Goal: Information Seeking & Learning: Learn about a topic

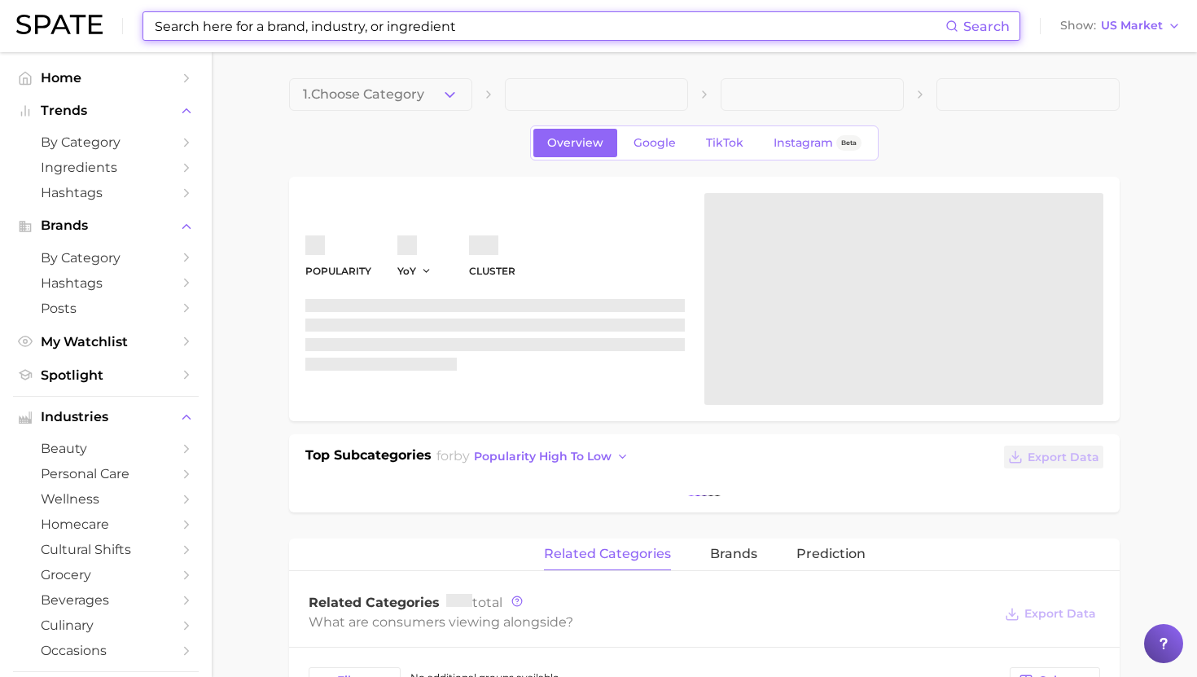
click at [220, 30] on input at bounding box center [549, 26] width 792 height 28
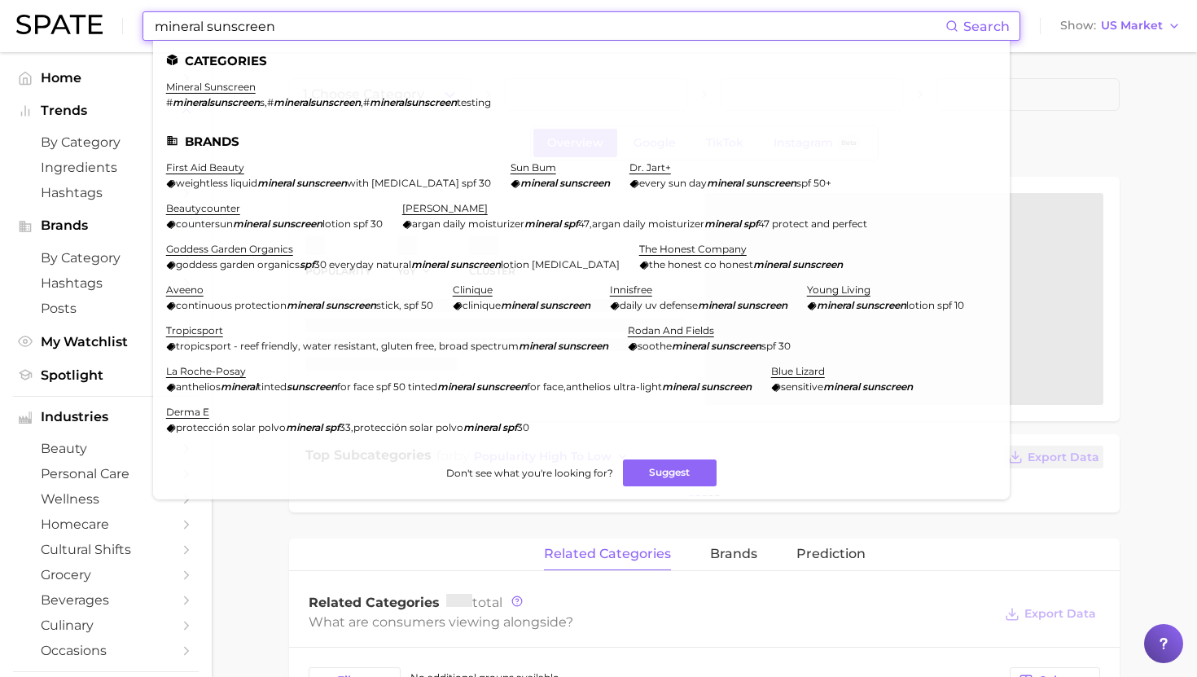
type input "mineral sunscreen"
click at [220, 93] on li "mineral sunscreen # mineralsunscreen s , # mineralsunscreen , # mineralsunscree…" at bounding box center [328, 95] width 325 height 28
click at [220, 91] on link "mineral sunscreen" at bounding box center [211, 87] width 90 height 12
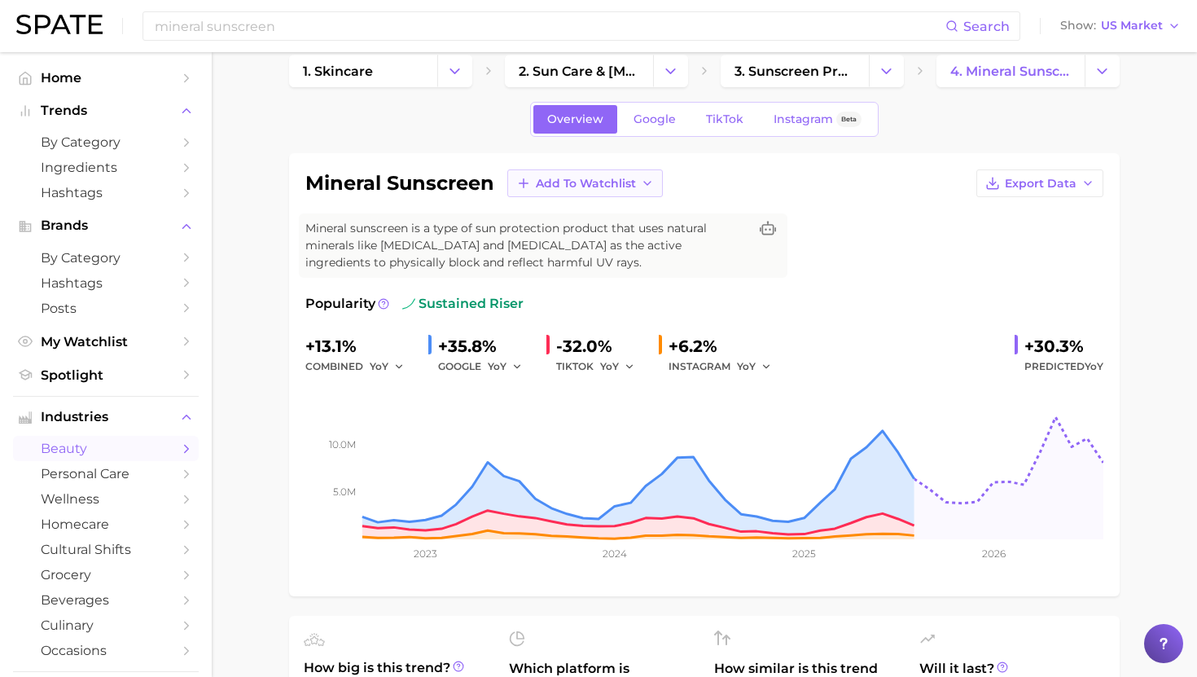
scroll to position [25, 0]
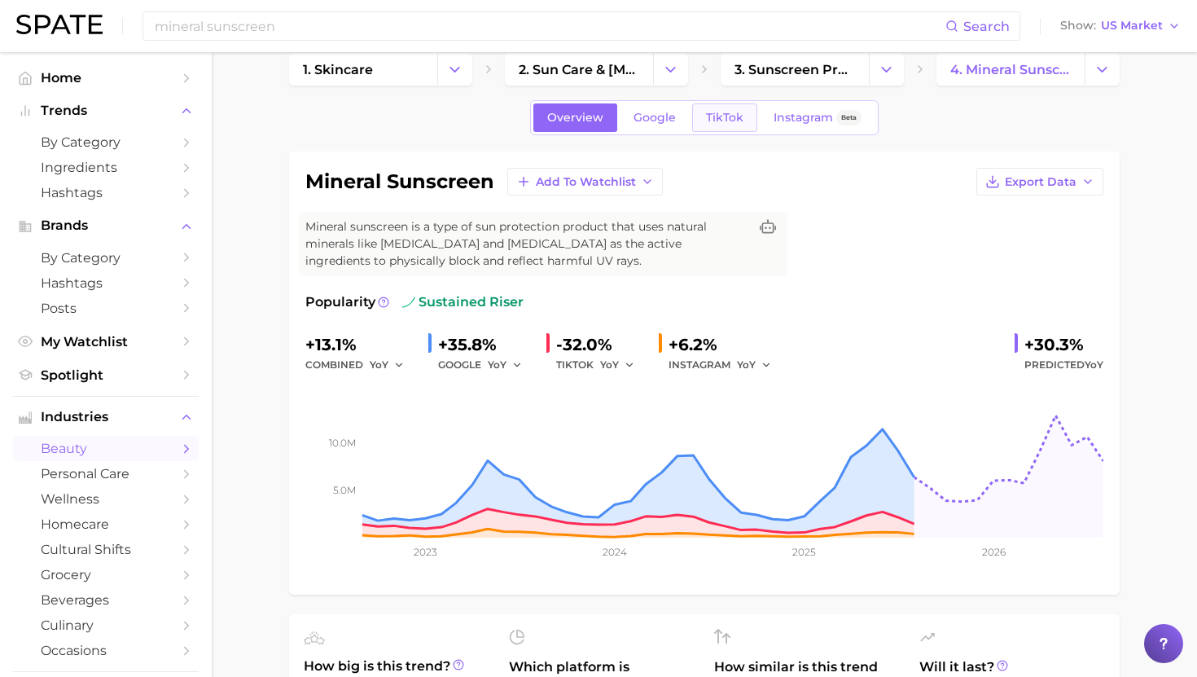
click at [726, 120] on span "TikTok" at bounding box center [724, 118] width 37 height 14
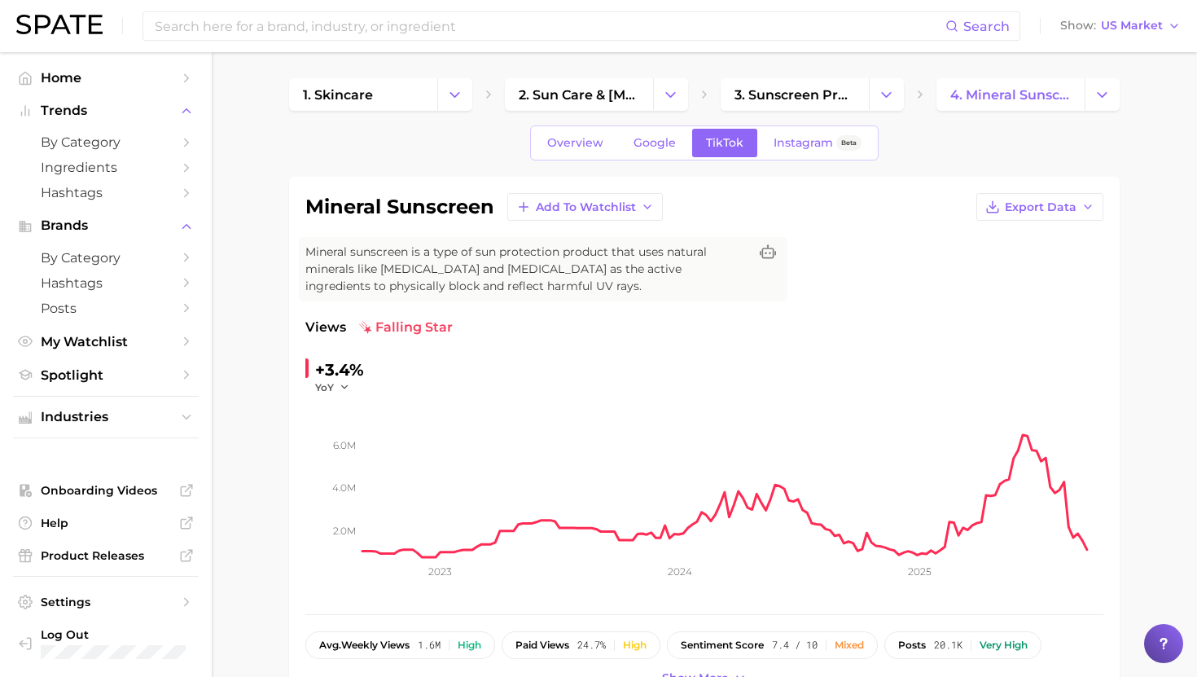
scroll to position [3, 0]
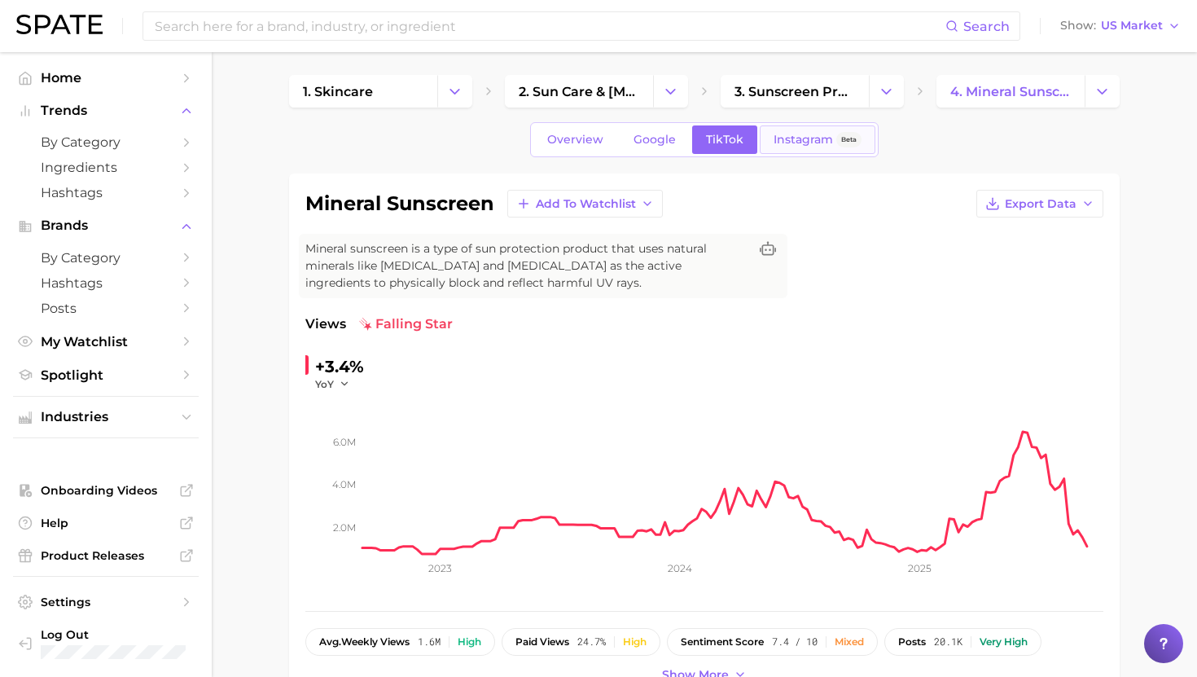
click at [798, 142] on span "Instagram" at bounding box center [802, 140] width 59 height 14
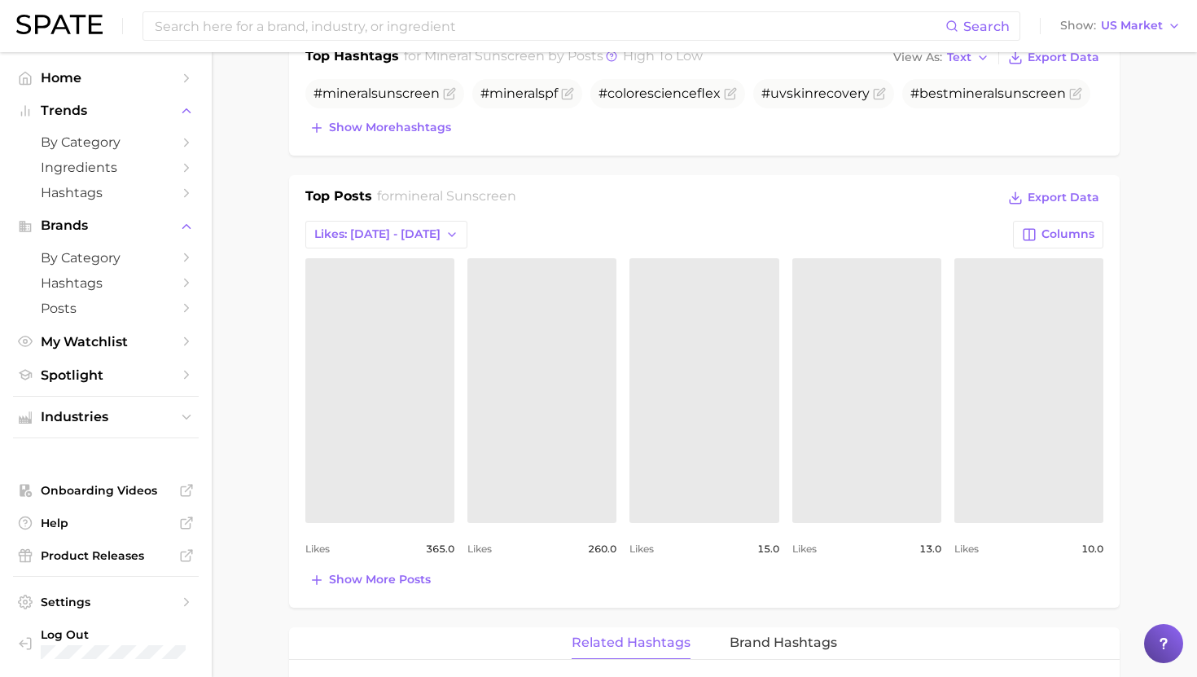
scroll to position [600, 0]
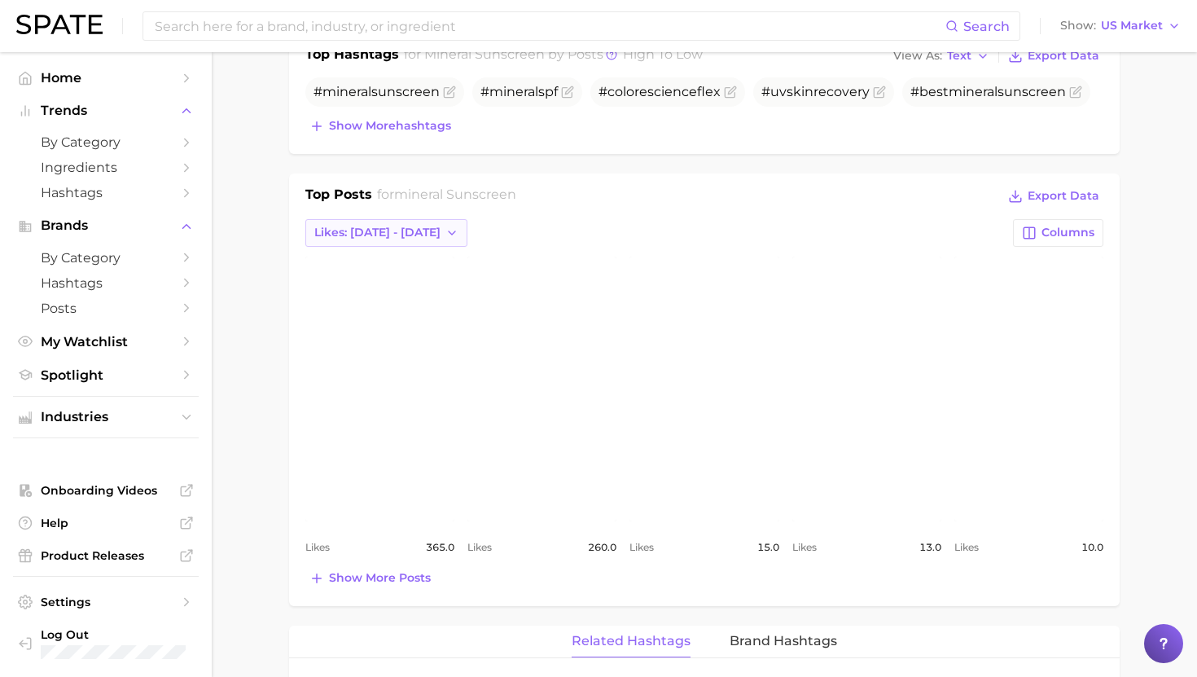
click at [396, 224] on button "Likes: Sep 7 - 14" at bounding box center [386, 233] width 162 height 28
click at [459, 170] on div "mineral sunscreen Export Data Mineral sunscreen is a type of sun protection pro…" at bounding box center [704, 554] width 830 height 1954
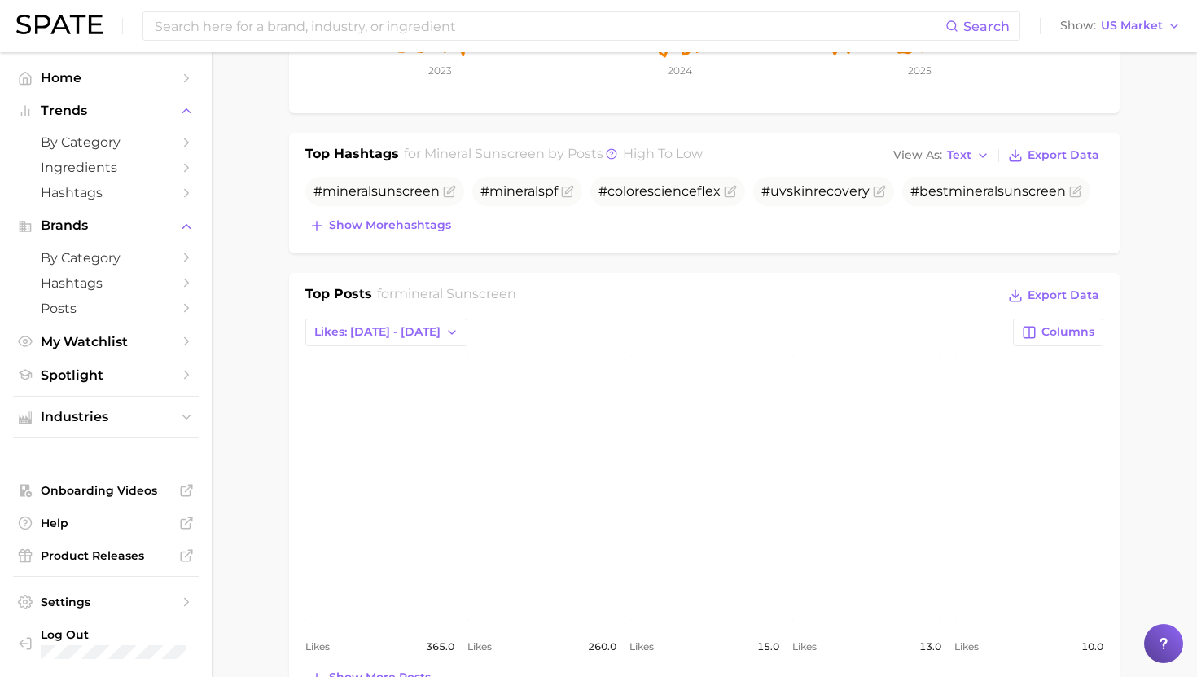
scroll to position [486, 0]
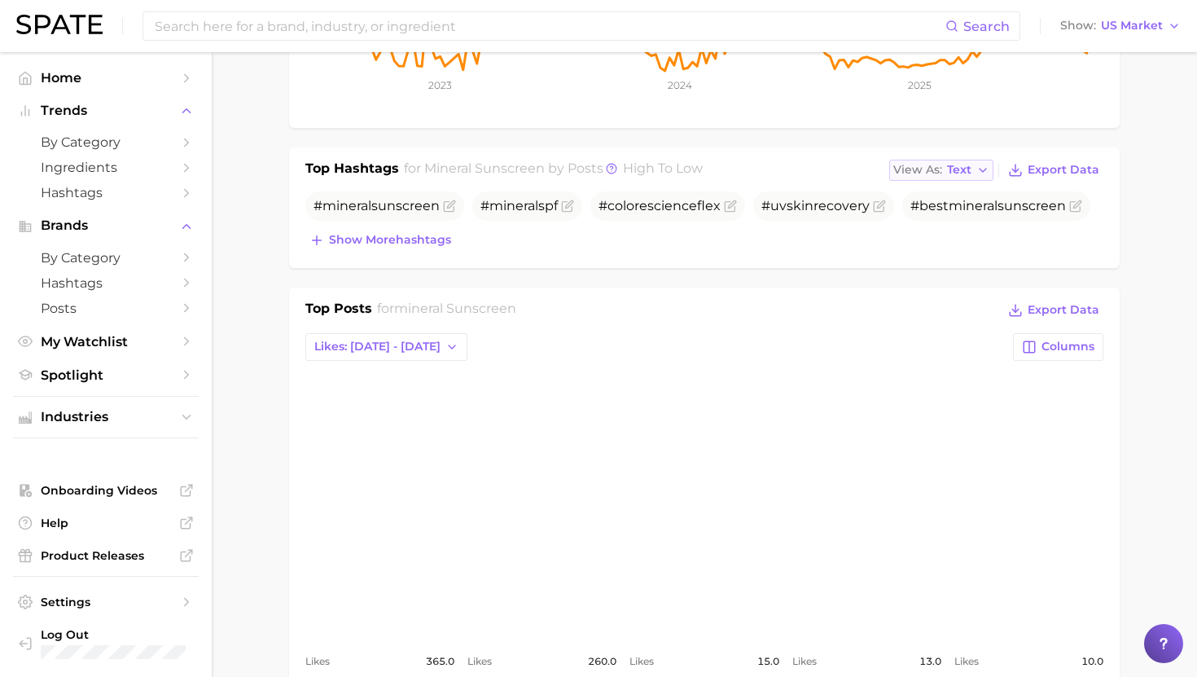
click at [955, 173] on span "Text" at bounding box center [959, 169] width 24 height 9
click at [944, 226] on span "Table" at bounding box center [933, 226] width 32 height 14
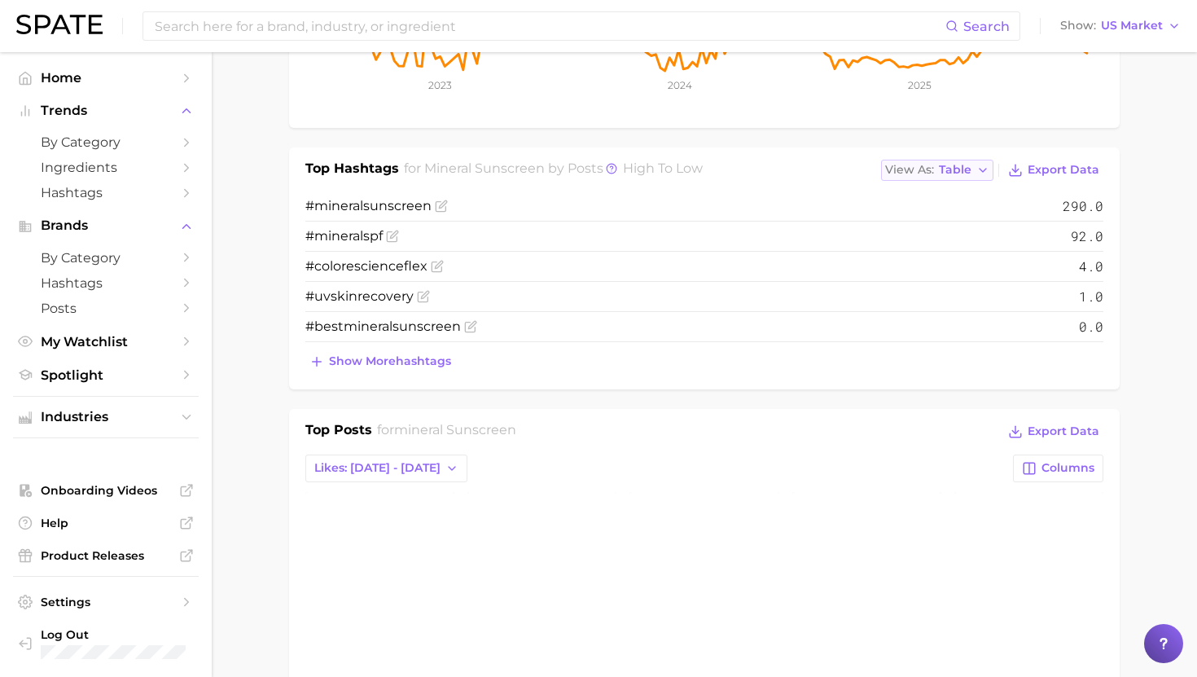
click at [927, 165] on span "View As" at bounding box center [909, 169] width 49 height 9
click at [927, 193] on span "Text" at bounding box center [921, 197] width 24 height 14
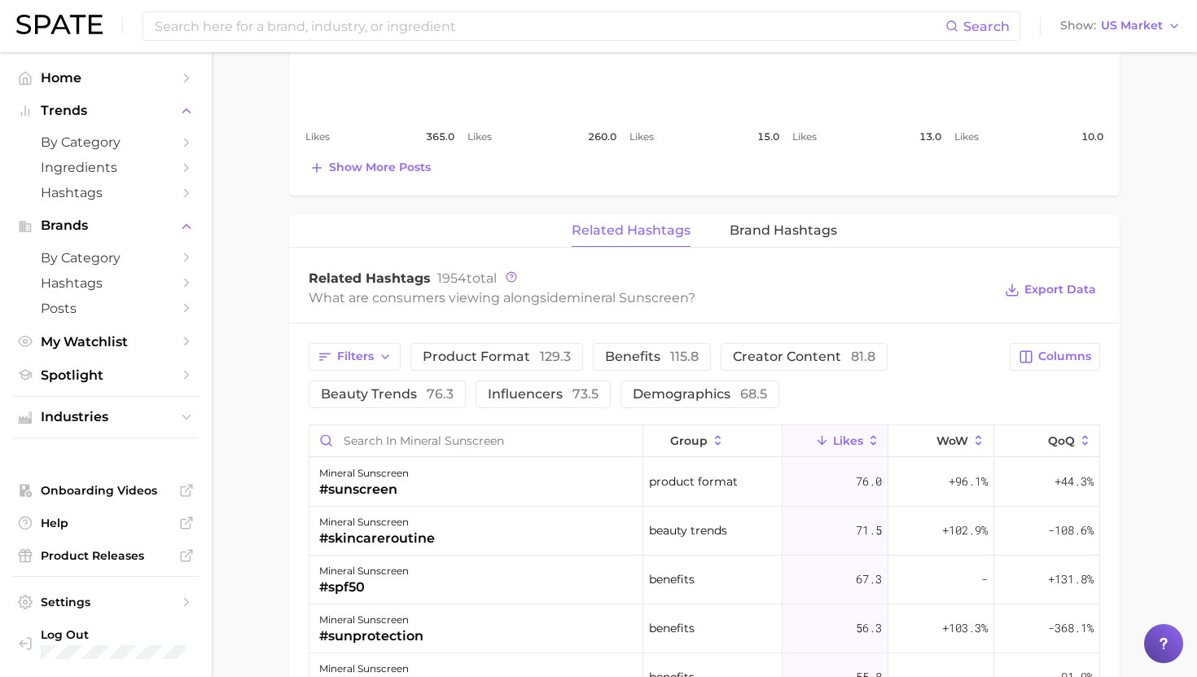
scroll to position [1010, 0]
click at [1036, 352] on button "Columns" at bounding box center [1055, 358] width 90 height 28
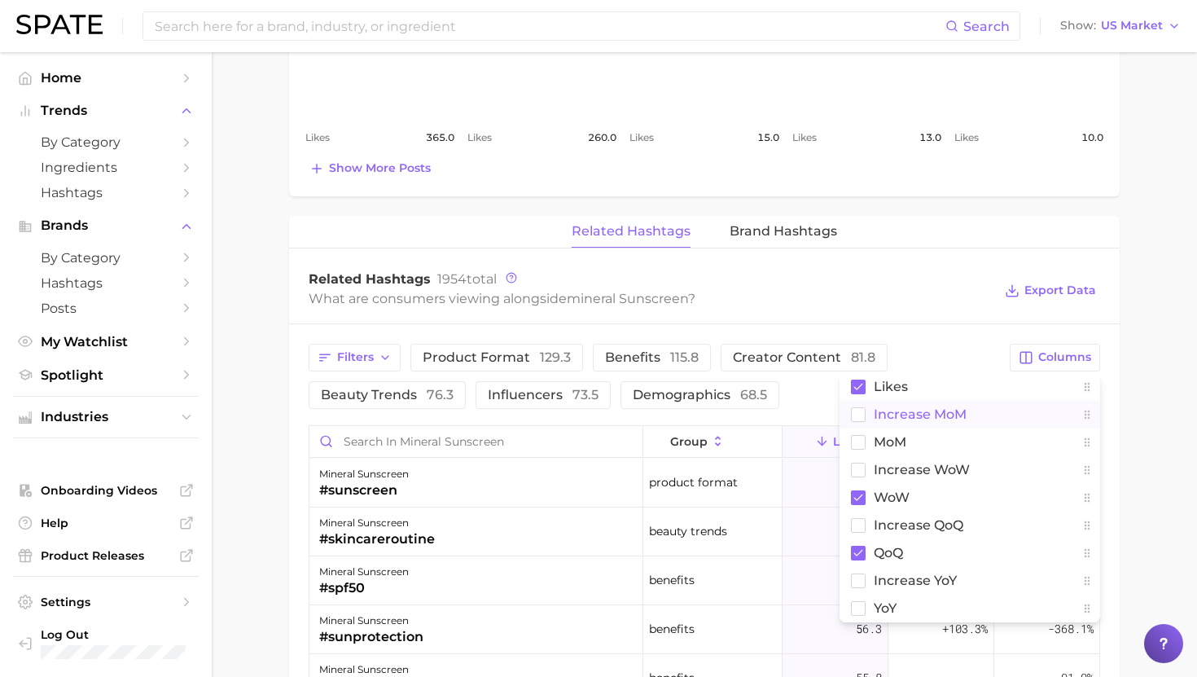
click at [930, 427] on button "Increase MoM" at bounding box center [969, 415] width 261 height 28
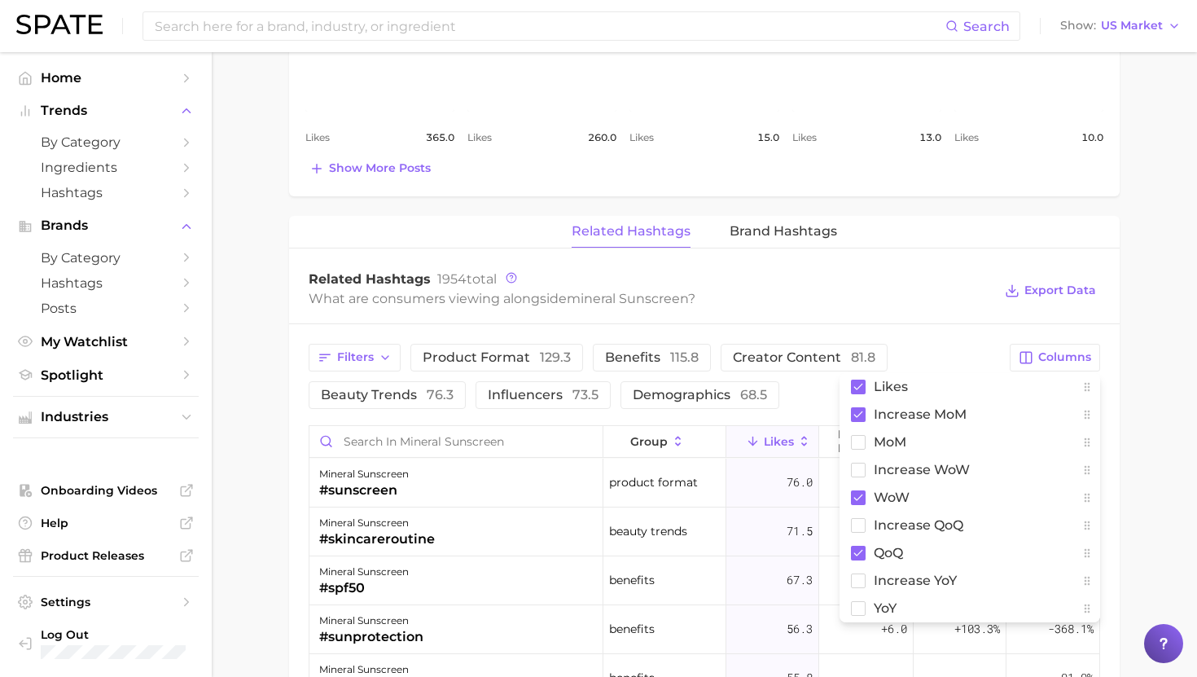
click at [953, 371] on div "Filters Product format 129.3 Benefits 115.8 Creator content 81.8 Beauty trends …" at bounding box center [654, 376] width 691 height 65
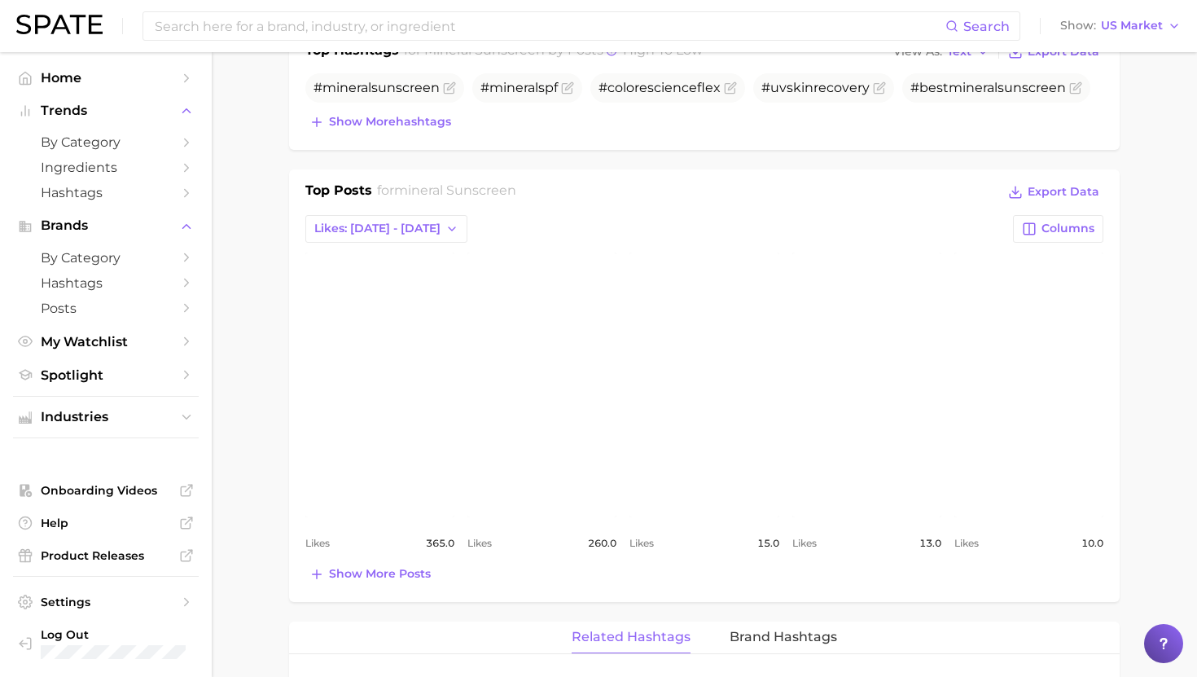
scroll to position [0, 0]
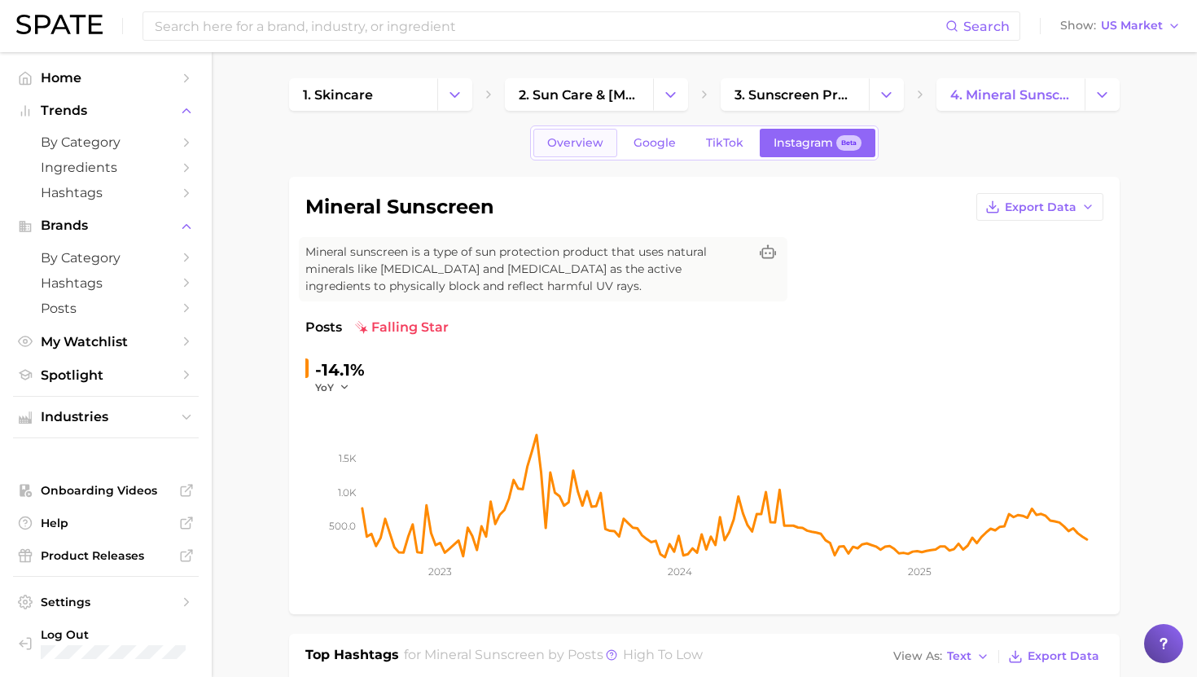
click at [589, 132] on link "Overview" at bounding box center [575, 143] width 84 height 28
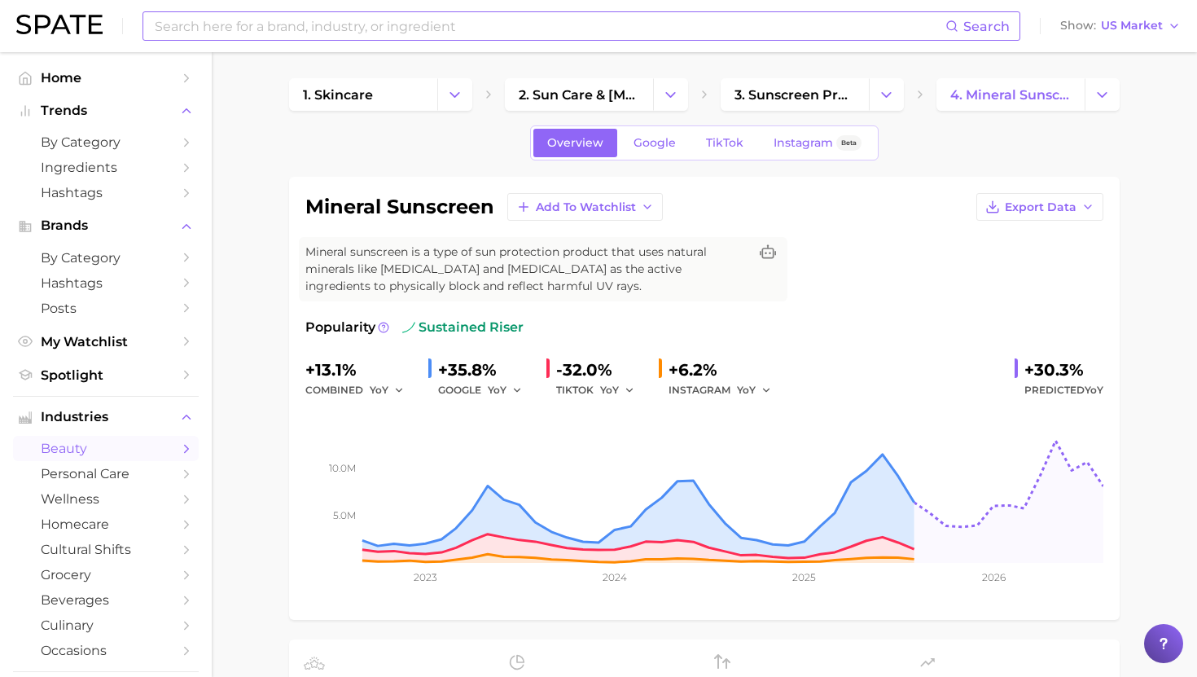
click at [300, 23] on input at bounding box center [549, 26] width 792 height 28
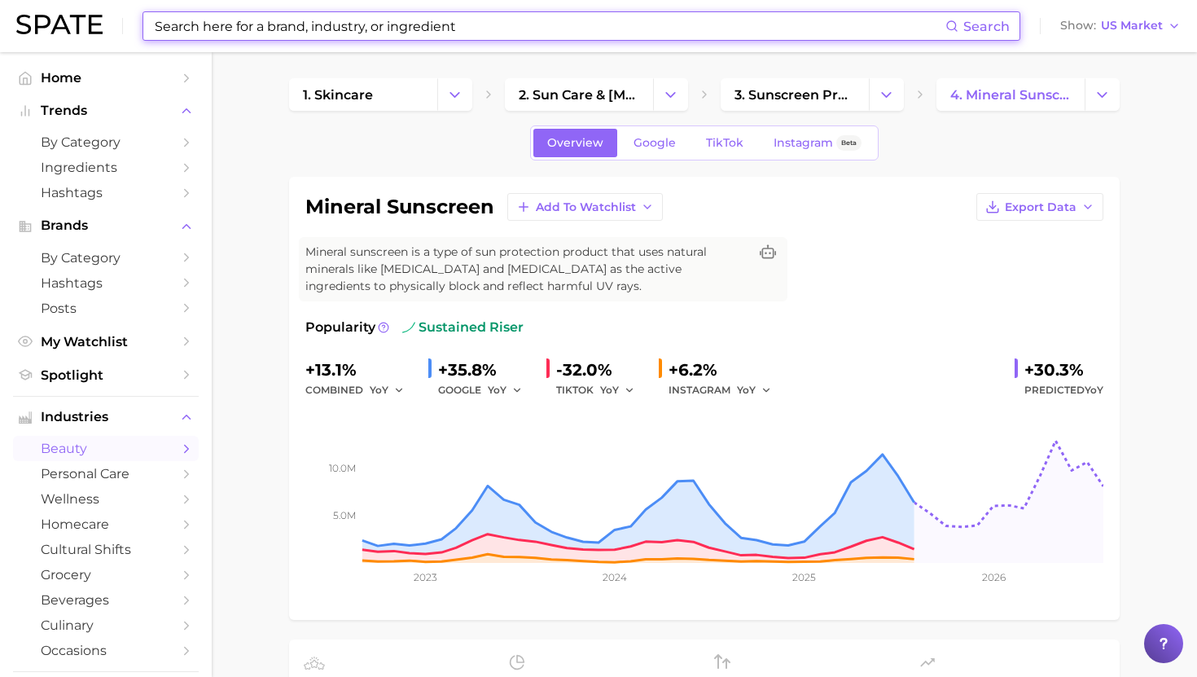
paste input "electrolyte skincare"
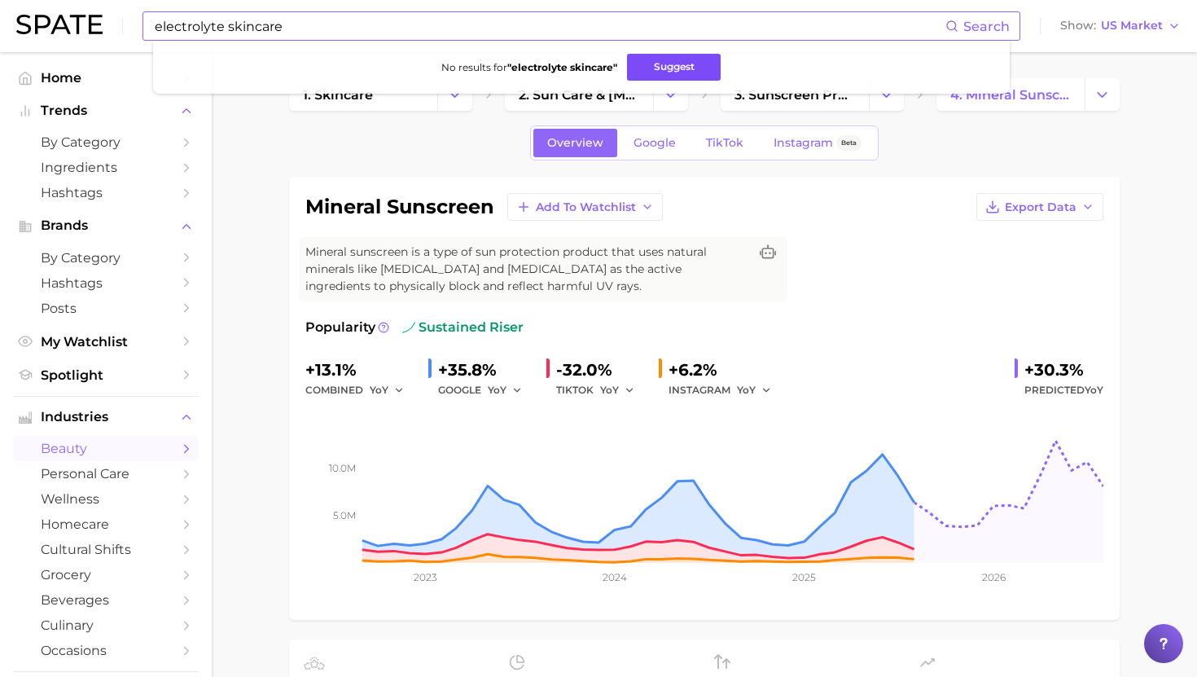
click at [639, 72] on button "Suggest" at bounding box center [674, 67] width 94 height 27
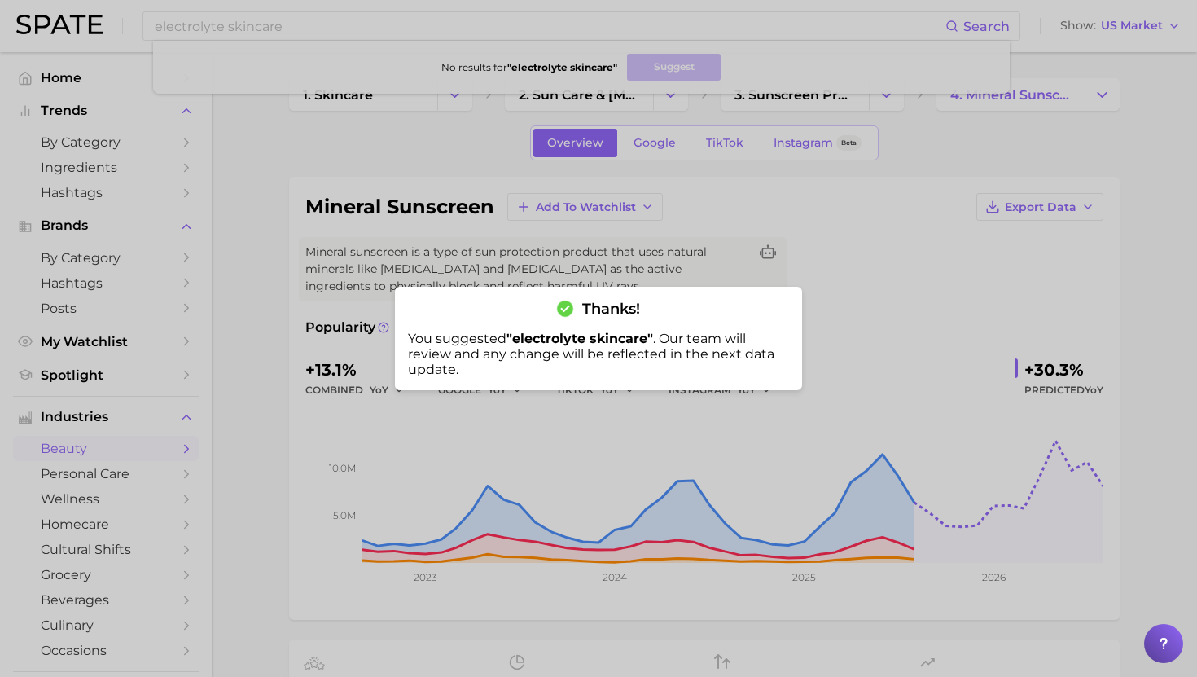
click at [220, 16] on div at bounding box center [598, 338] width 1197 height 677
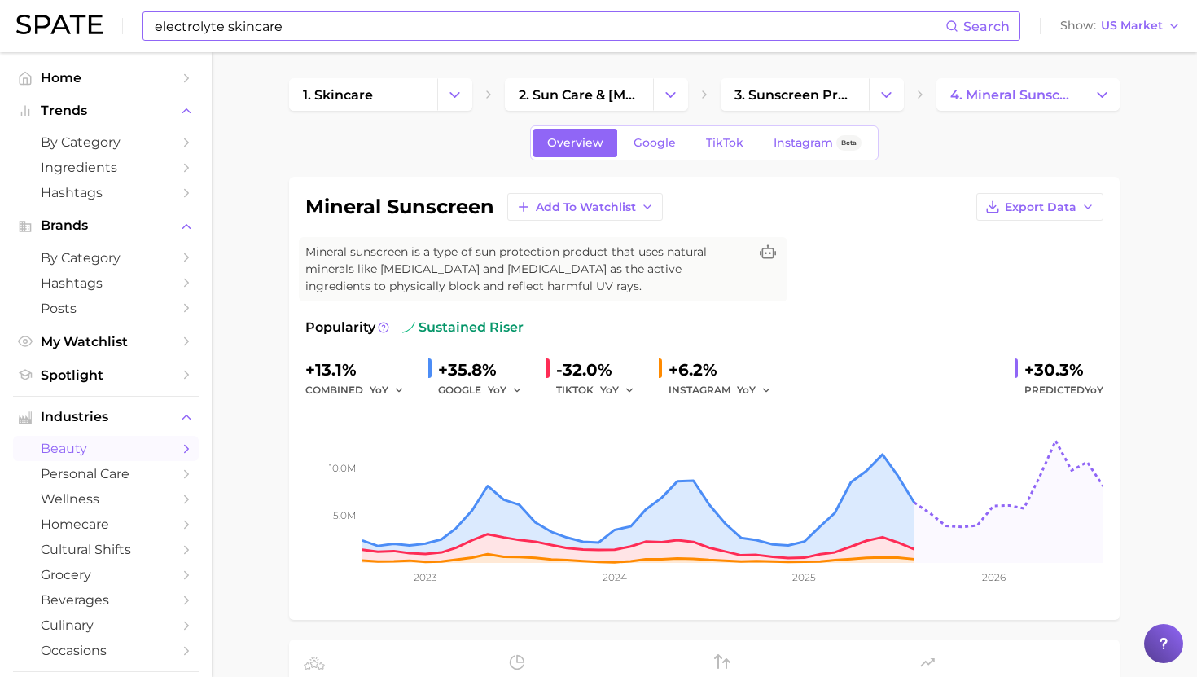
click at [283, 25] on input "electrolyte skincare" at bounding box center [549, 26] width 792 height 28
paste input "Cocokin"
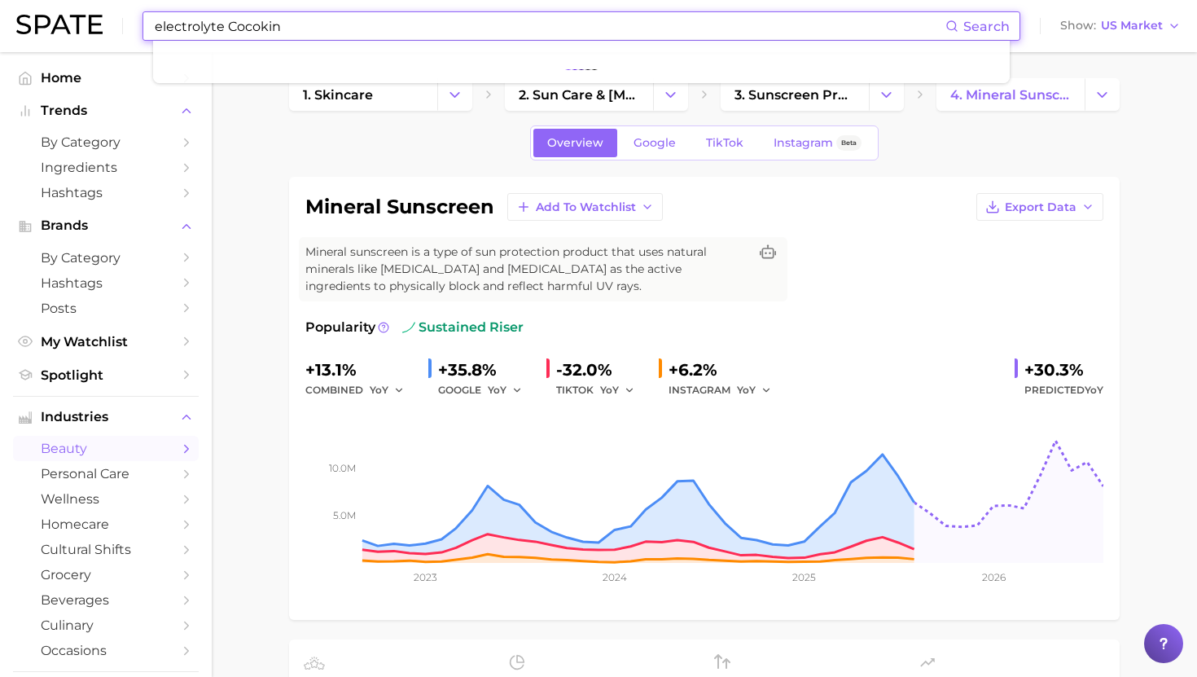
click at [283, 25] on input "electrolyte Cocokin" at bounding box center [549, 26] width 792 height 28
paste input
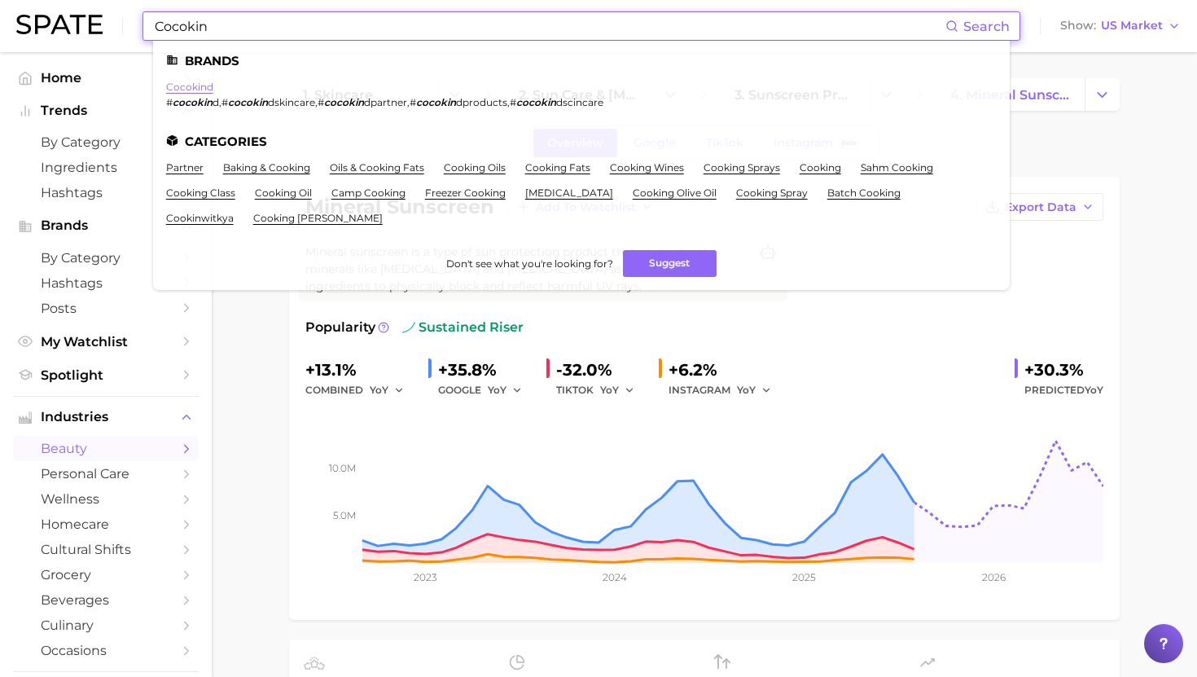
type input "Cocokin"
click at [203, 91] on link "cocokind" at bounding box center [189, 87] width 47 height 12
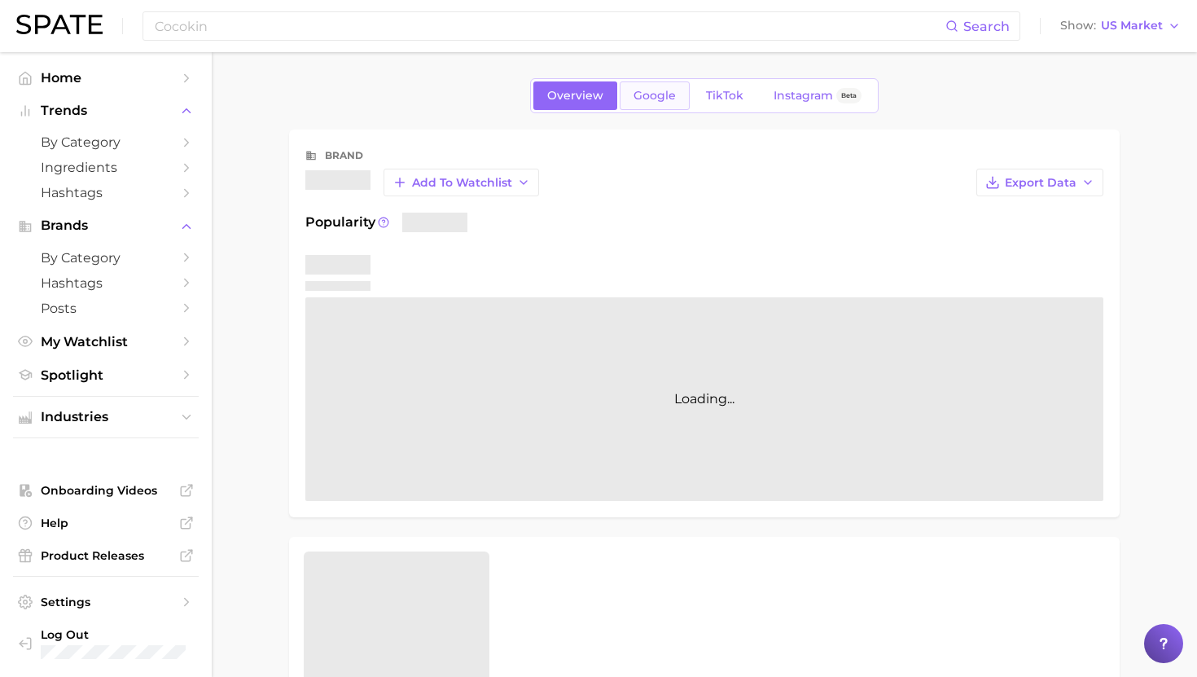
click at [644, 91] on span "Google" at bounding box center [654, 96] width 42 height 14
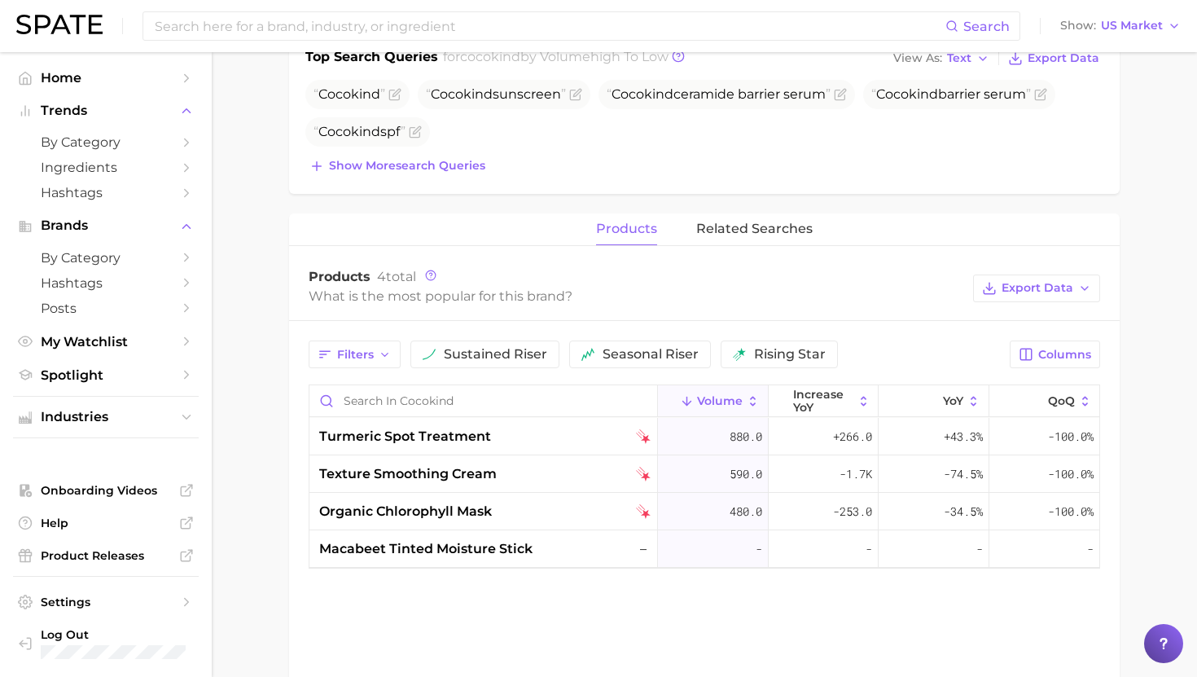
scroll to position [555, 0]
click at [493, 403] on input "Search in cocokind" at bounding box center [483, 398] width 348 height 31
paste input "Cocokind Electrolyte Water Cream"
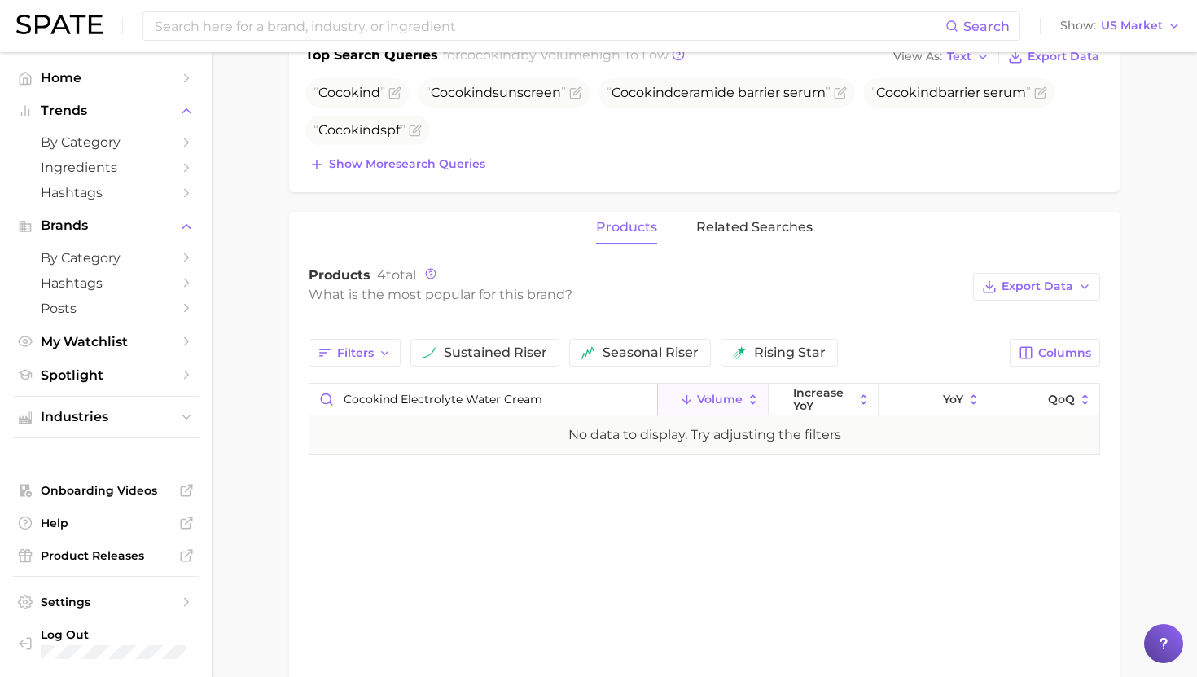
scroll to position [0, 0]
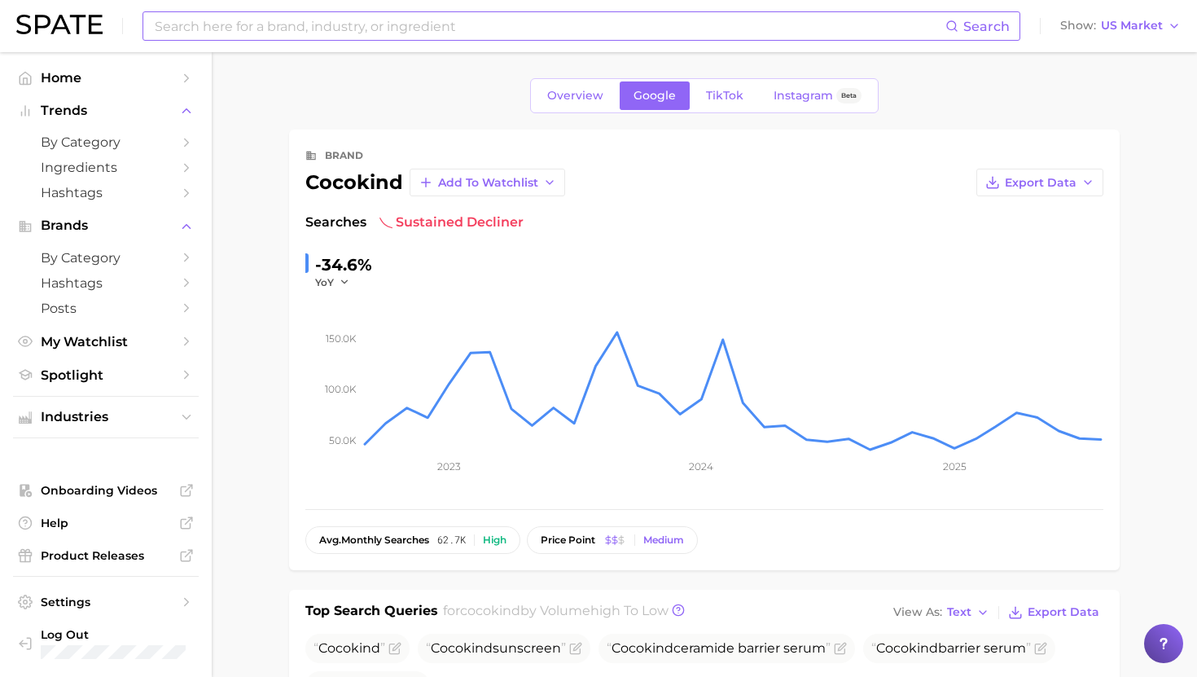
type input "Cocokind Electrolyte Water Cream"
click at [455, 31] on input at bounding box center [549, 26] width 792 height 28
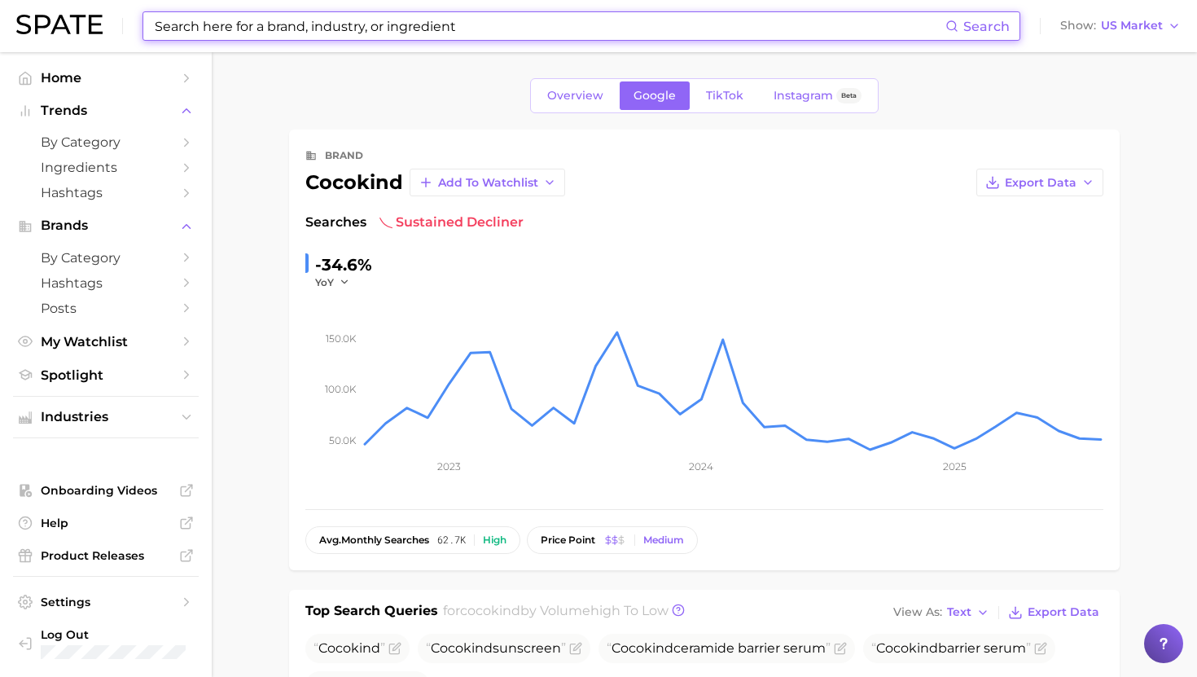
paste input "Cocokind Electrolyte Water Cream"
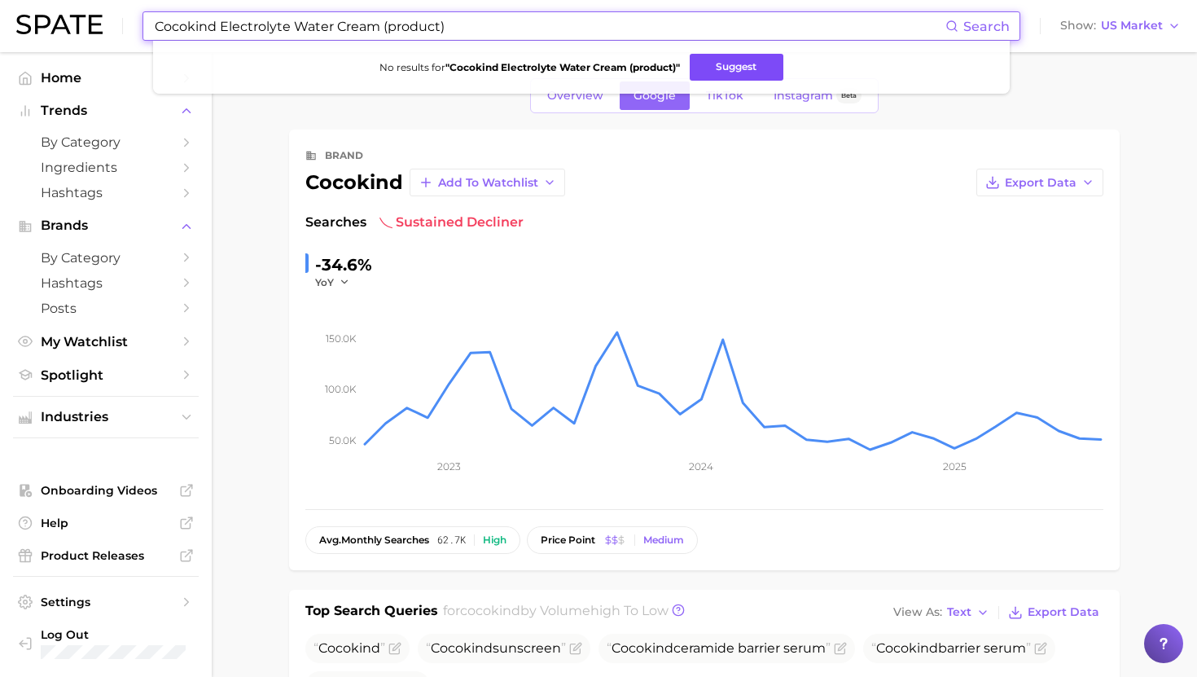
click at [728, 69] on button "Suggest" at bounding box center [737, 67] width 94 height 27
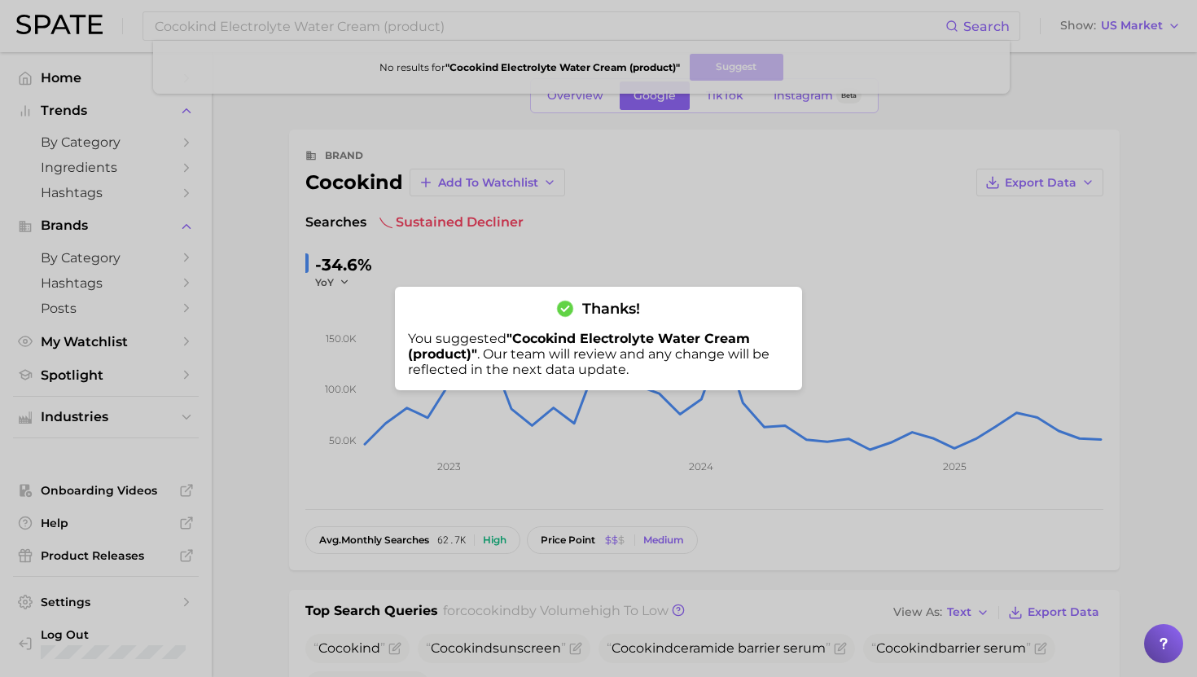
click at [373, 53] on div at bounding box center [598, 338] width 1197 height 677
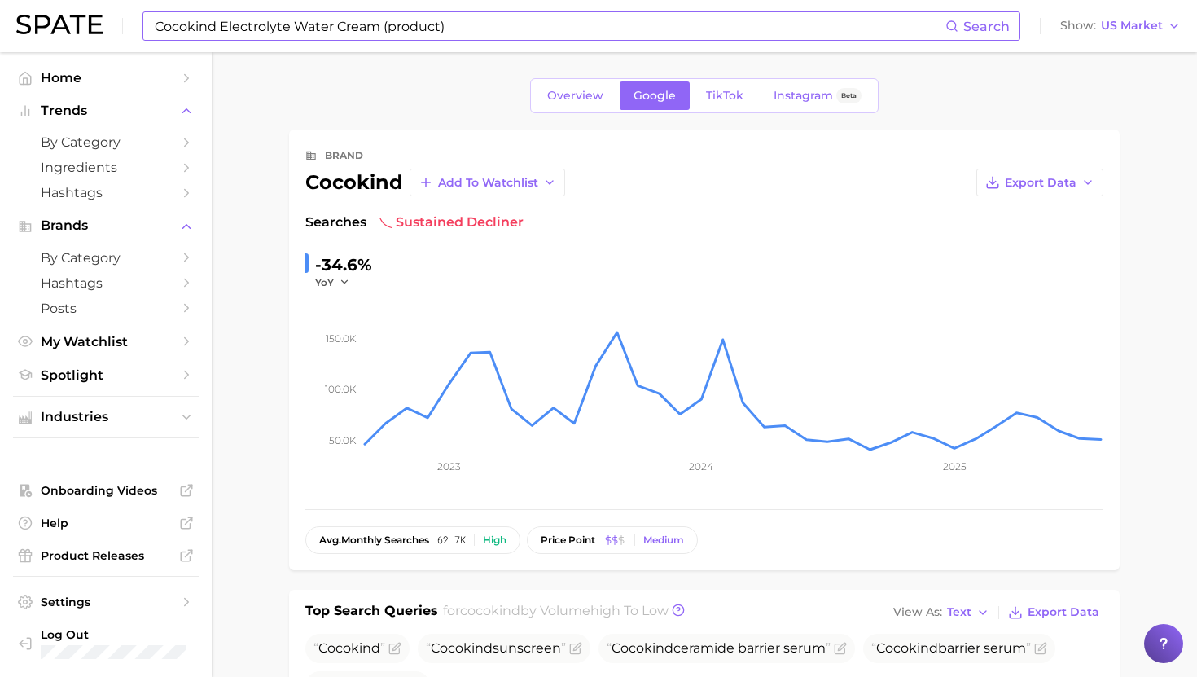
click at [373, 29] on input "Cocokind Electrolyte Water Cream (product)" at bounding box center [549, 26] width 792 height 28
paste input "Milk Balmade Electrolyte Tinted Lip Balm"
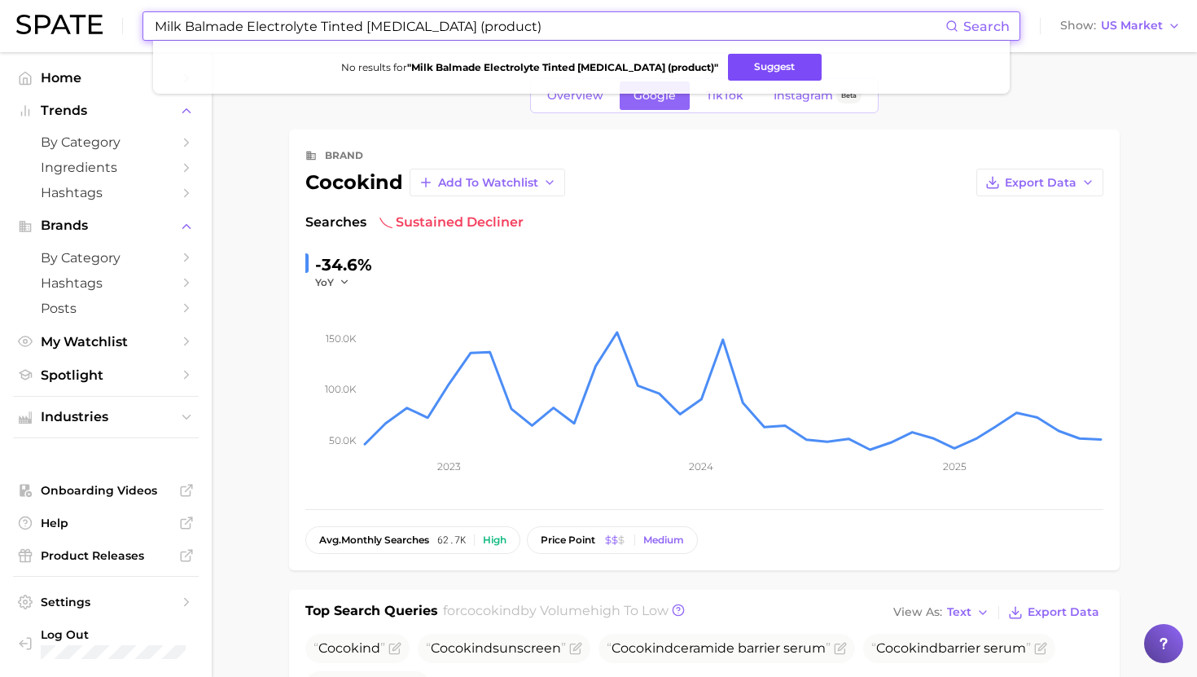
click at [746, 71] on button "Suggest" at bounding box center [775, 67] width 94 height 27
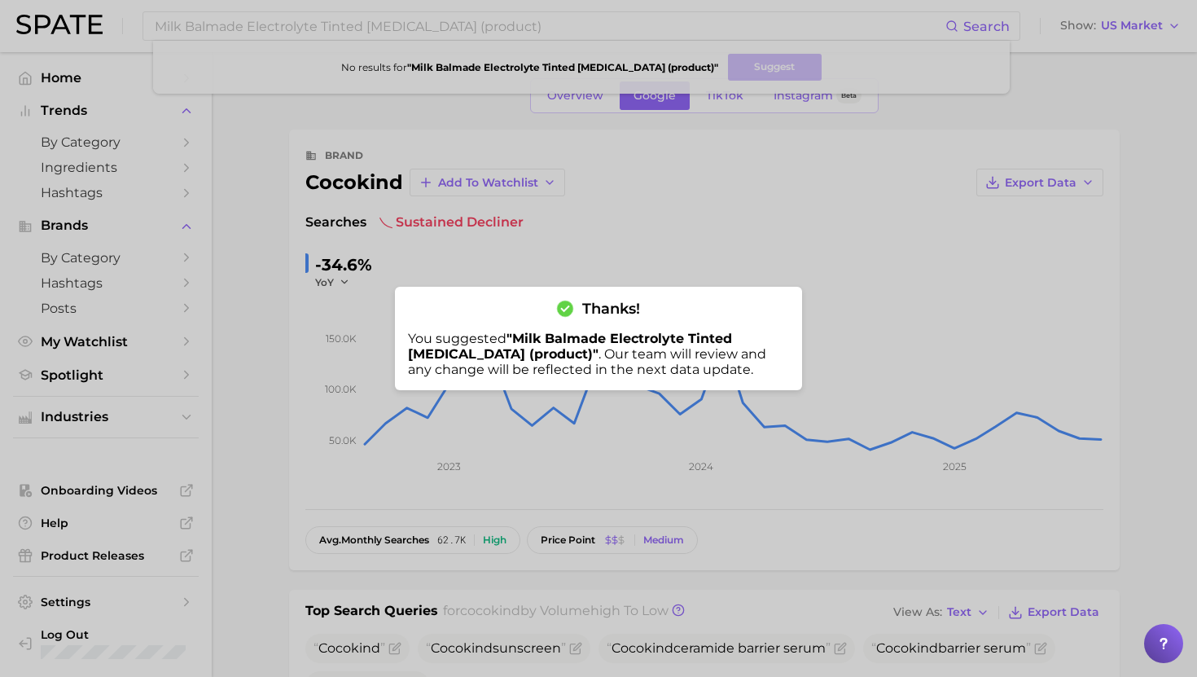
click at [187, 28] on div at bounding box center [598, 338] width 1197 height 677
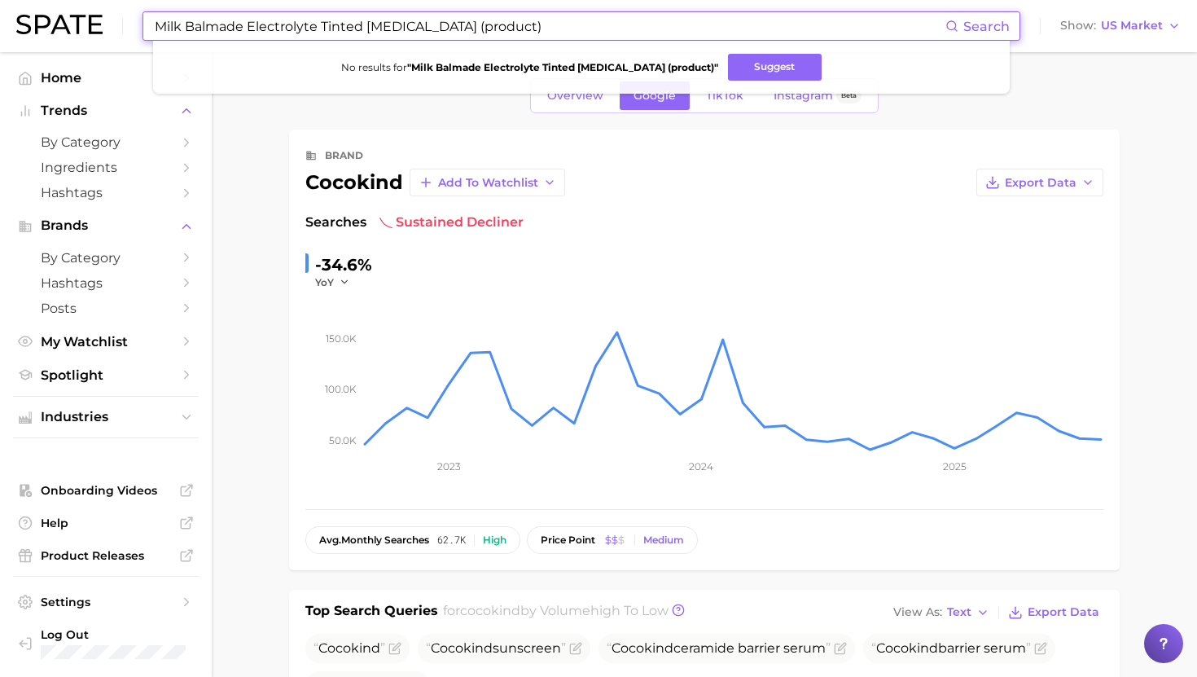
drag, startPoint x: 187, startPoint y: 28, endPoint x: 506, endPoint y: 28, distance: 319.2
click at [506, 28] on input "Milk Balmade Electrolyte Tinted Lip Balm (product)" at bounding box center [549, 26] width 792 height 28
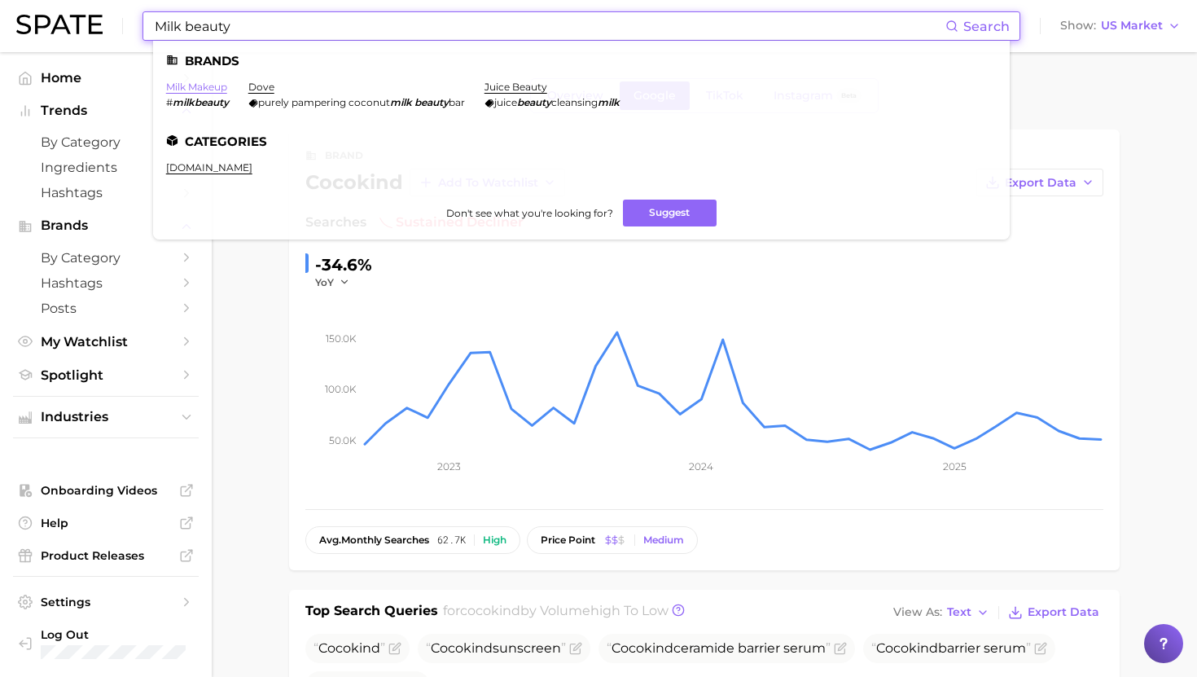
type input "Milk beauty"
click at [191, 90] on link "milk makeup" at bounding box center [196, 87] width 61 height 12
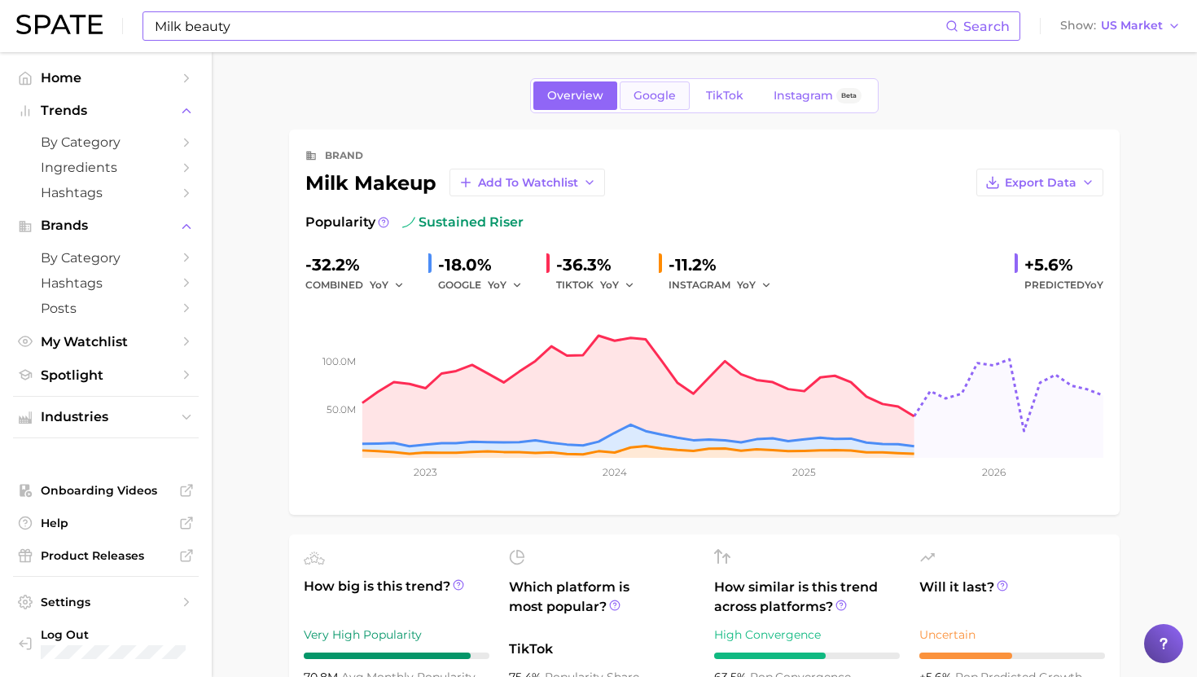
click at [681, 98] on link "Google" at bounding box center [655, 95] width 70 height 28
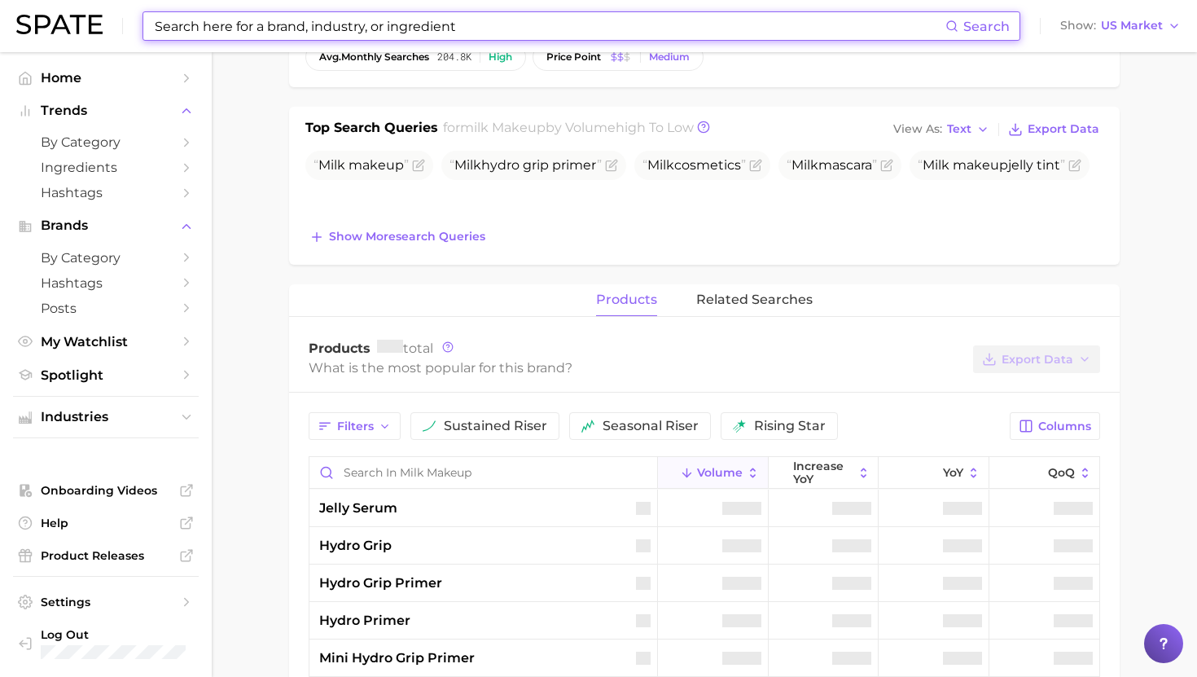
scroll to position [486, 0]
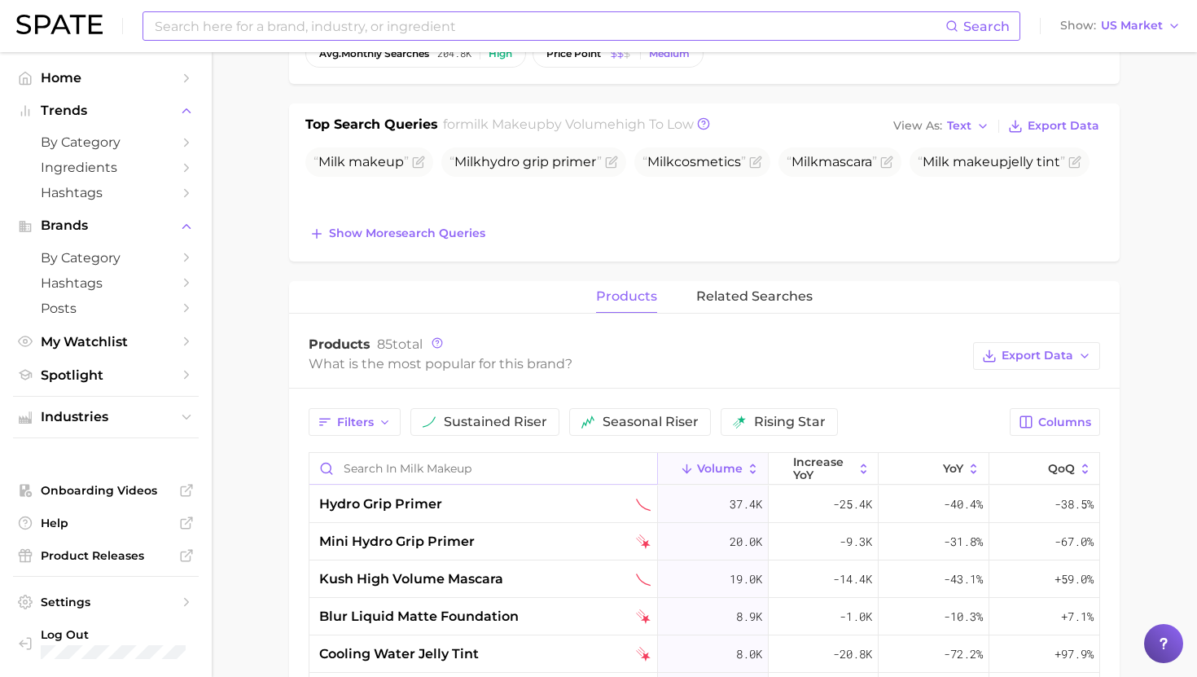
click at [463, 470] on input "Search in milk makeup" at bounding box center [483, 468] width 348 height 31
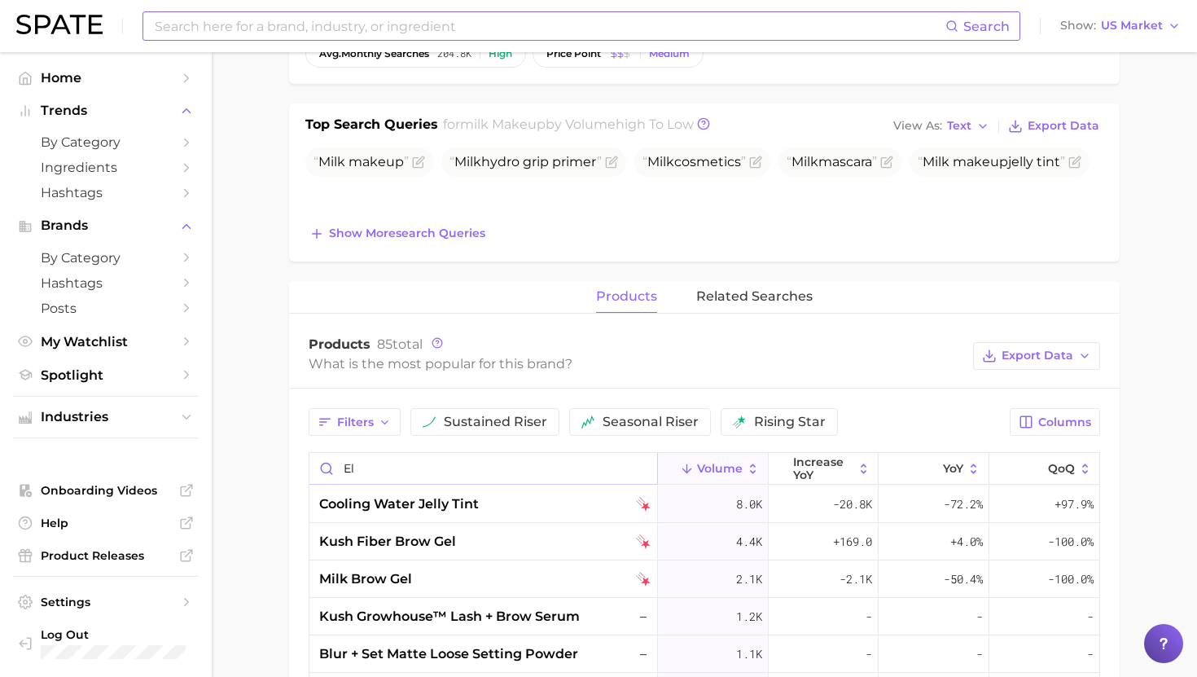
type input "e"
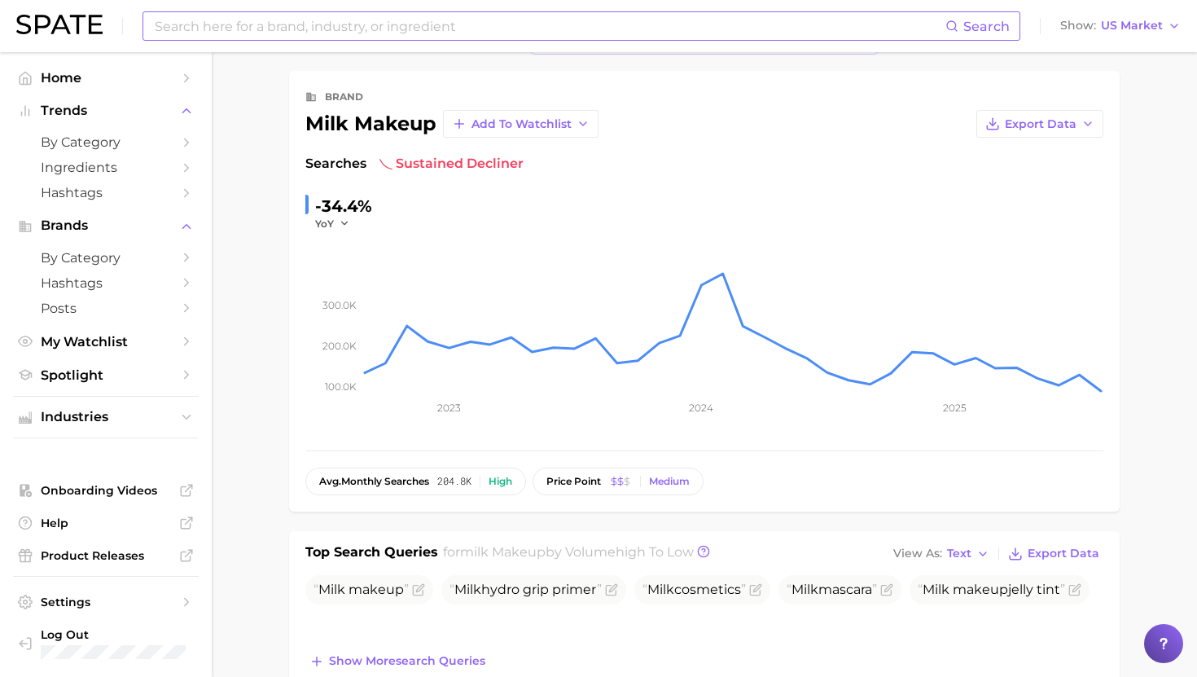
scroll to position [24, 0]
